Goal: Find specific fact: Find specific fact

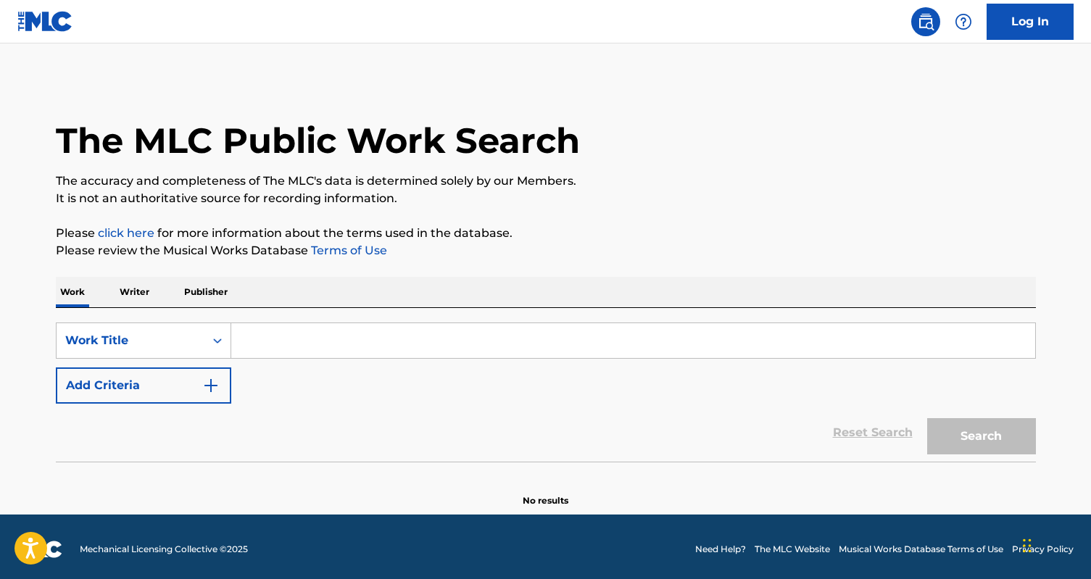
click at [254, 346] on input "Search Form" at bounding box center [633, 340] width 804 height 35
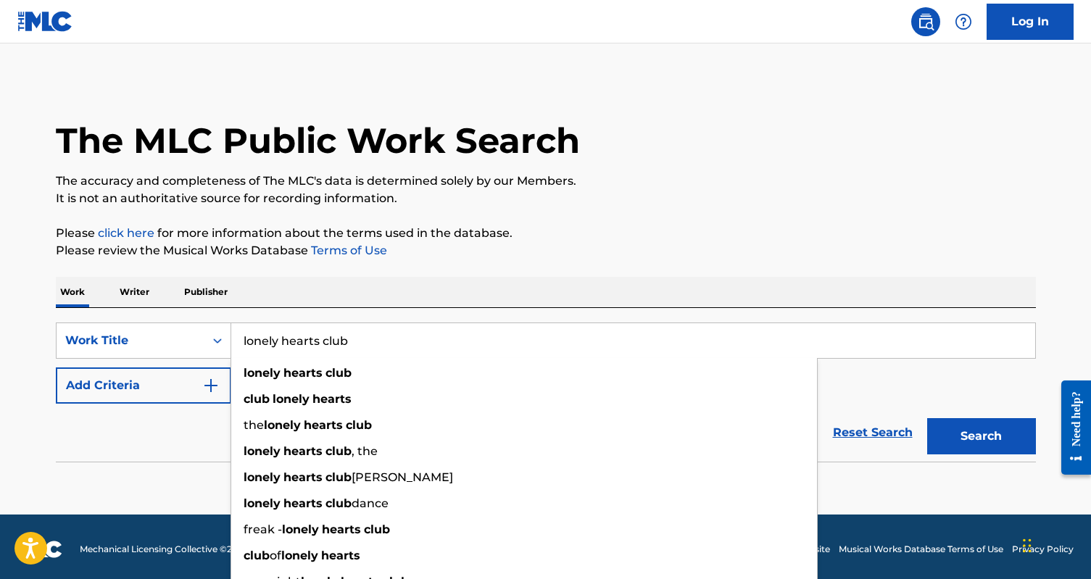
type input "lonely hearts club"
click at [927, 418] on button "Search" at bounding box center [981, 436] width 109 height 36
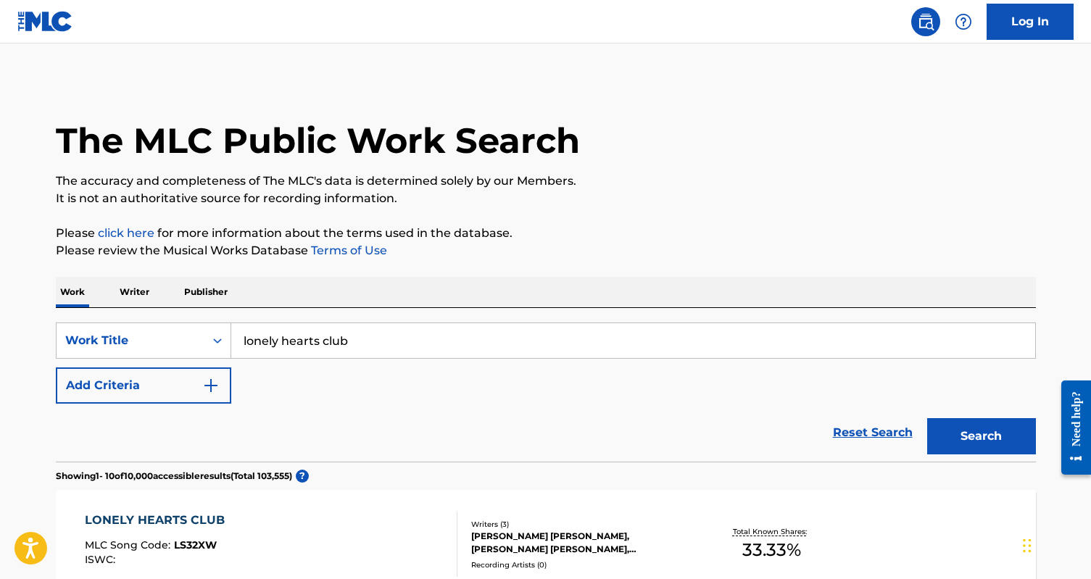
click at [146, 383] on button "Add Criteria" at bounding box center [143, 386] width 175 height 36
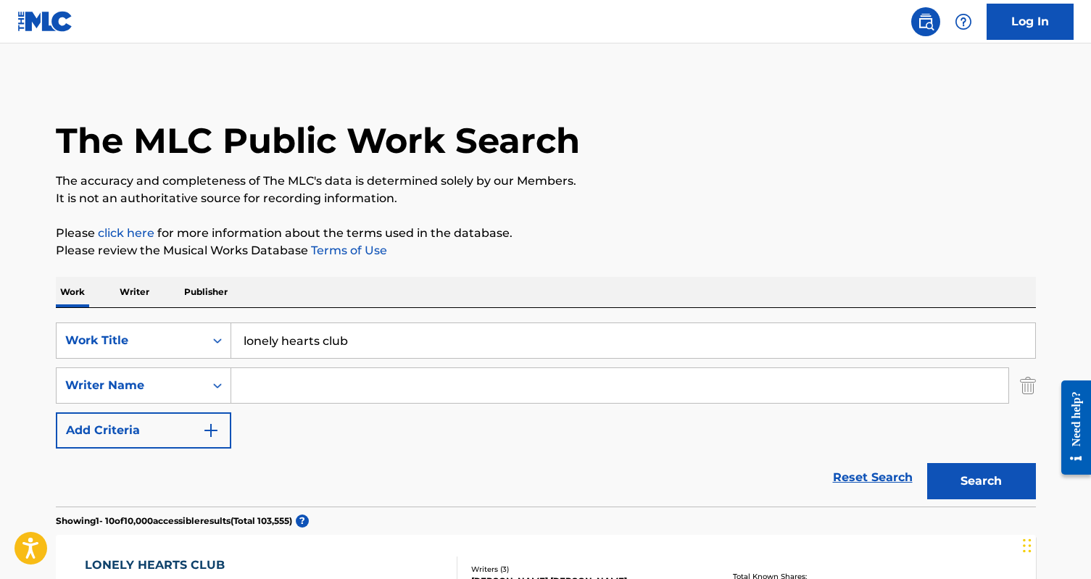
click at [261, 384] on input "Search Form" at bounding box center [619, 385] width 777 height 35
type input "[PERSON_NAME]"
click at [927, 463] on button "Search" at bounding box center [981, 481] width 109 height 36
